Goal: Task Accomplishment & Management: Use online tool/utility

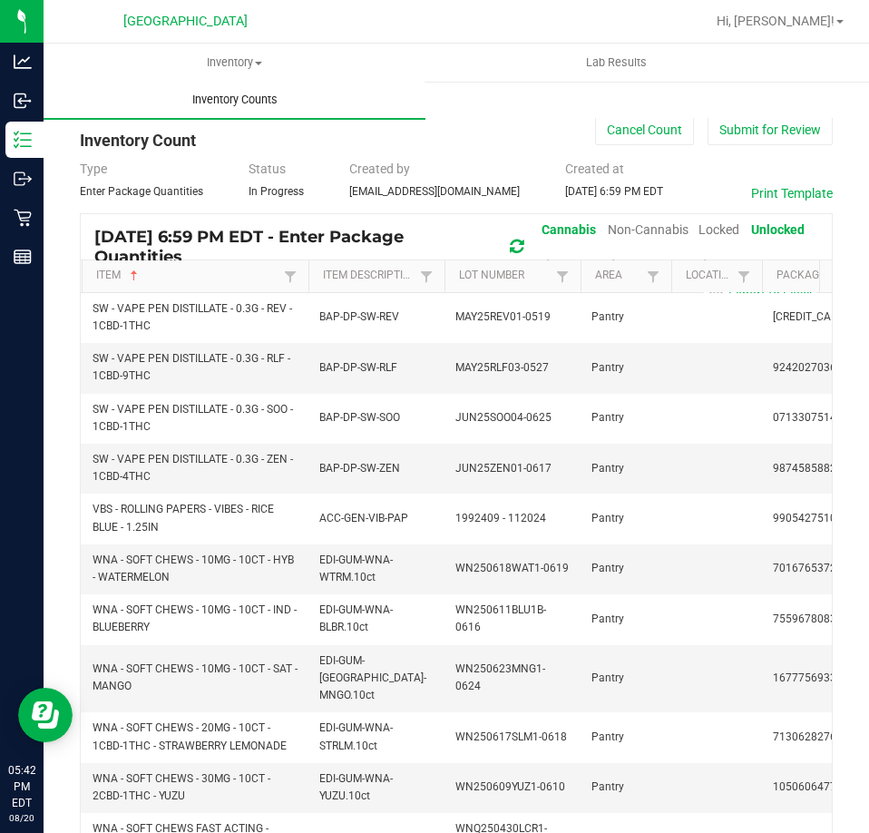
scroll to position [278, 0]
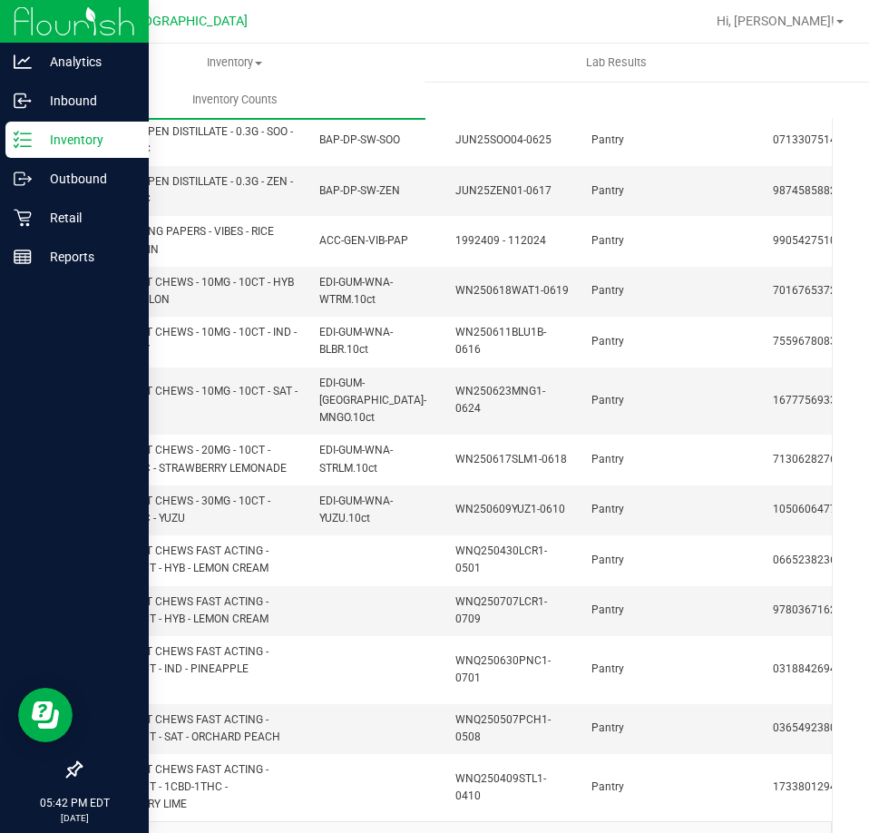
click at [27, 144] on icon at bounding box center [23, 140] width 18 height 18
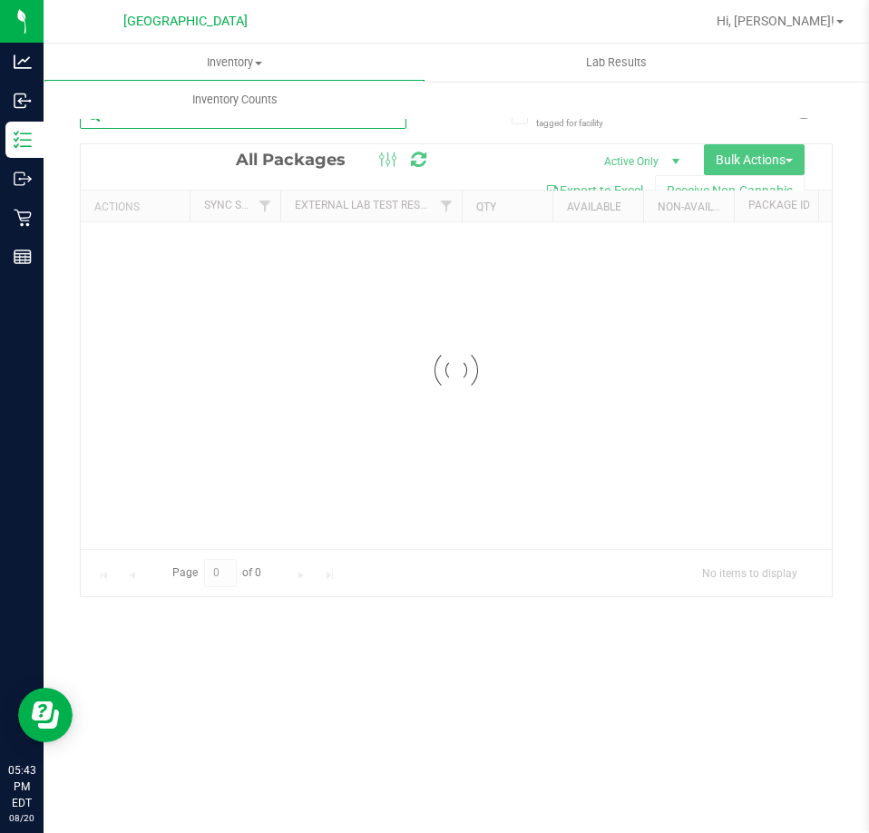
click at [236, 128] on input "text" at bounding box center [243, 115] width 327 height 27
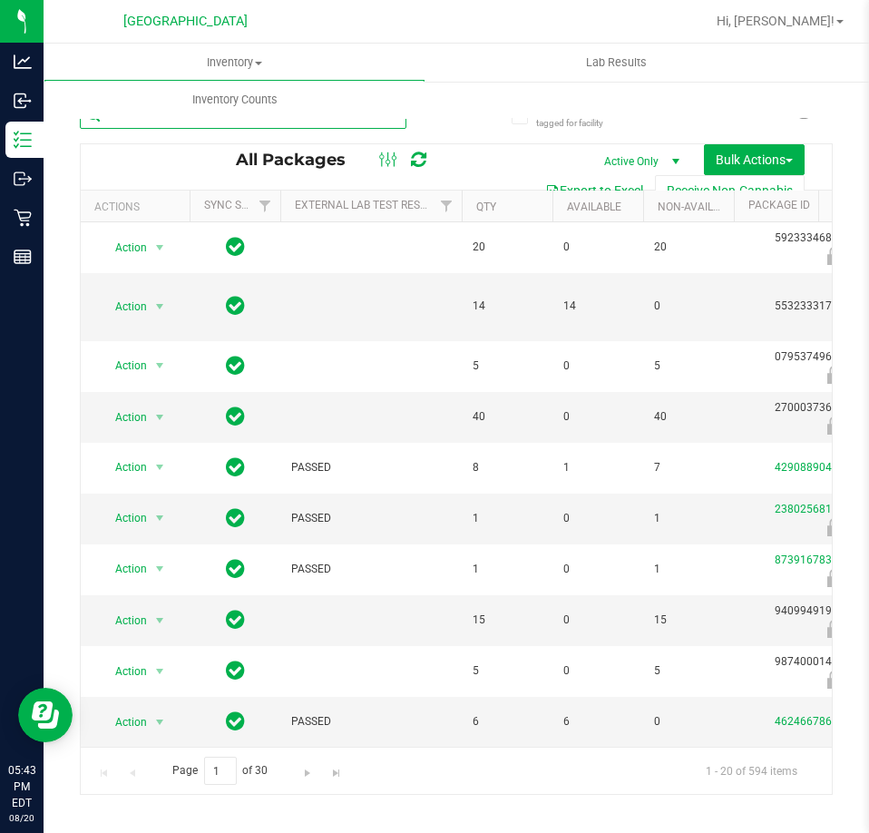
click at [215, 126] on input "text" at bounding box center [243, 115] width 327 height 27
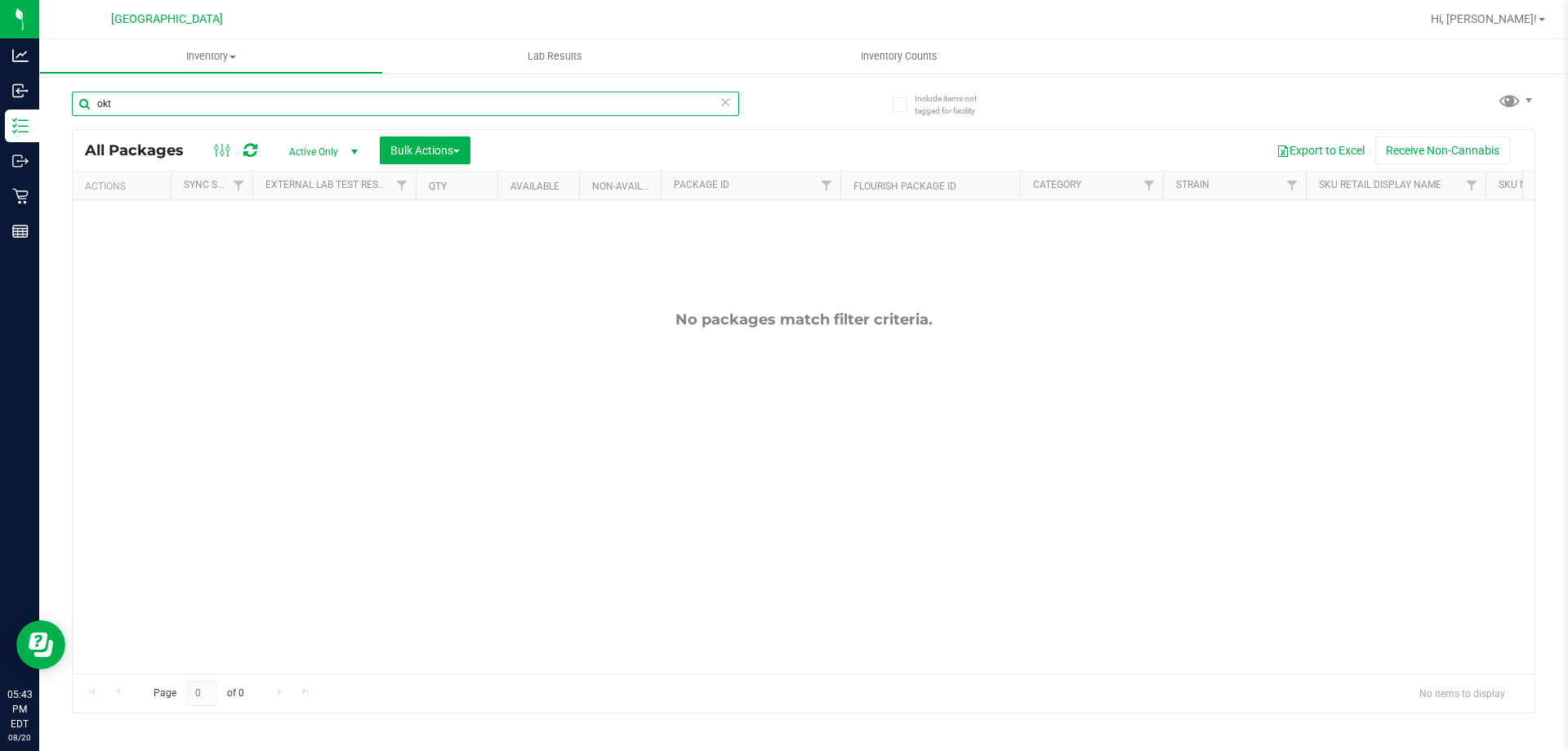
drag, startPoint x: 234, startPoint y: 95, endPoint x: 181, endPoint y: 104, distance: 53.8
click at [216, 101] on input "okt" at bounding box center [405, 104] width 667 height 24
drag, startPoint x: 181, startPoint y: 104, endPoint x: 41, endPoint y: 99, distance: 140.1
click at [41, 99] on div "Include items not tagged for facility okt All Packages Active Only Active Only …" at bounding box center [804, 321] width 1529 height 499
type input "p"
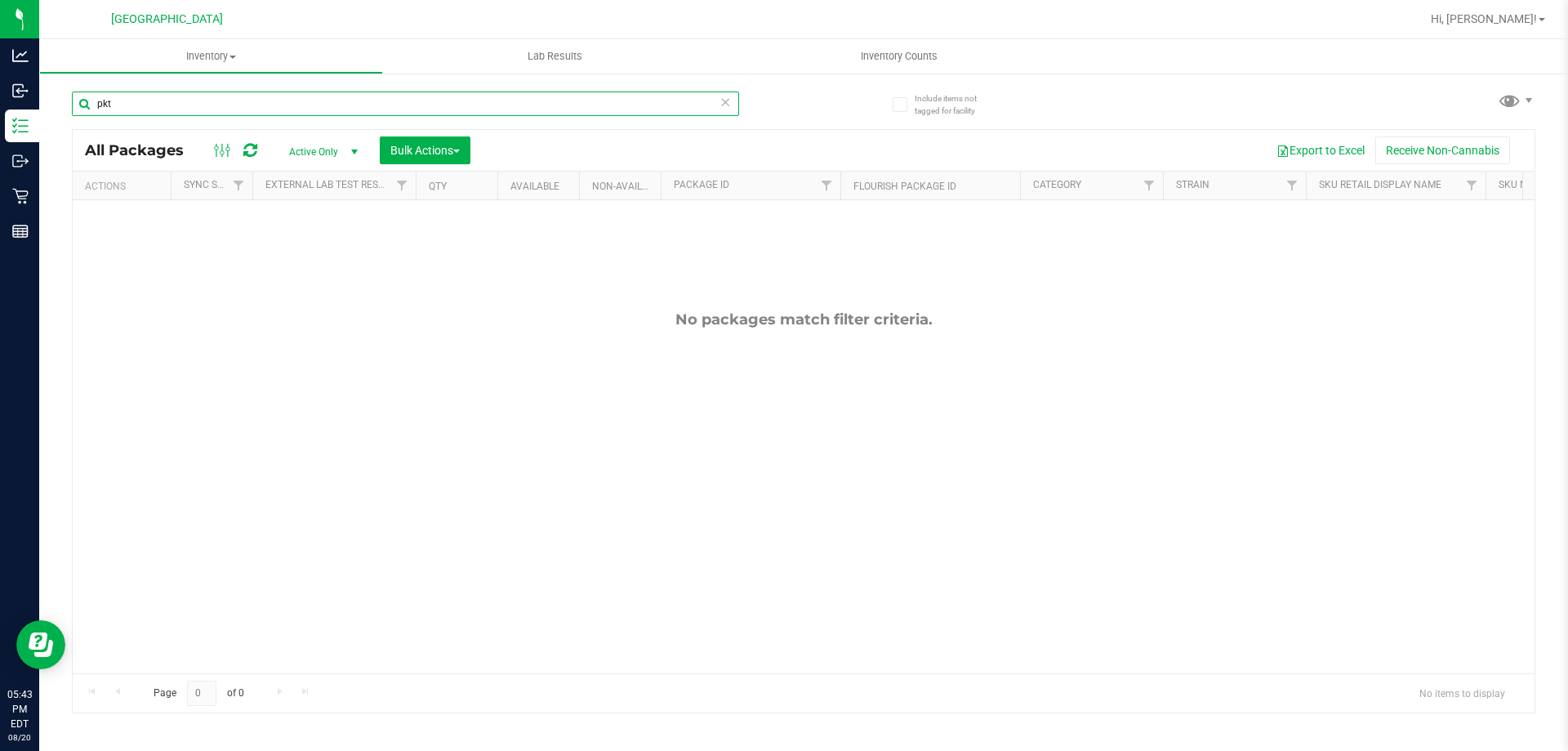
type input "pkt"
